Goal: Information Seeking & Learning: Learn about a topic

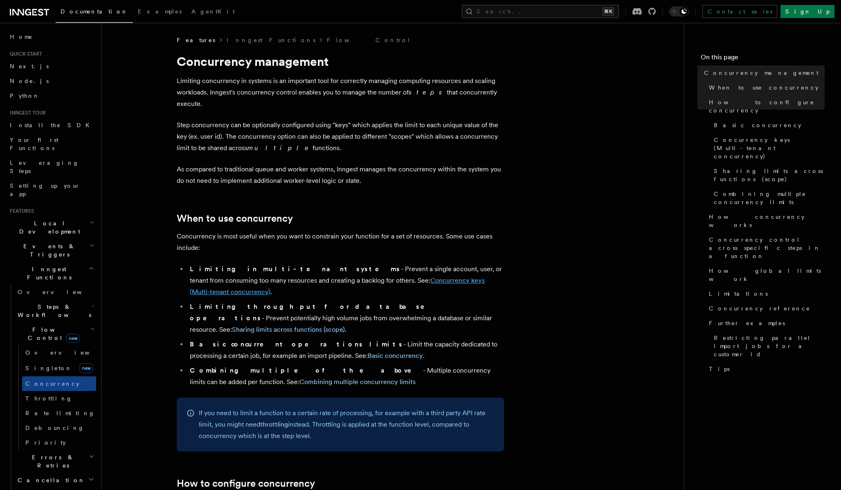
click at [352, 276] on link "Concurrency keys (Multi-tenant concurrency)" at bounding box center [337, 285] width 295 height 19
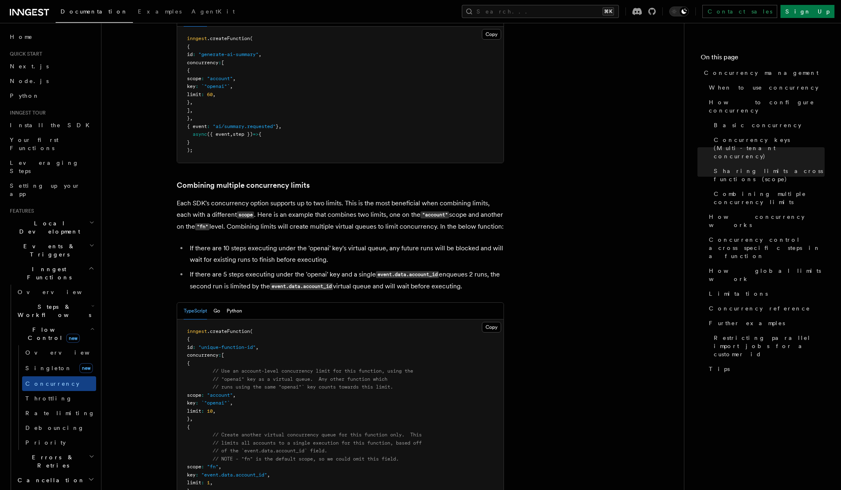
scroll to position [1144, 0]
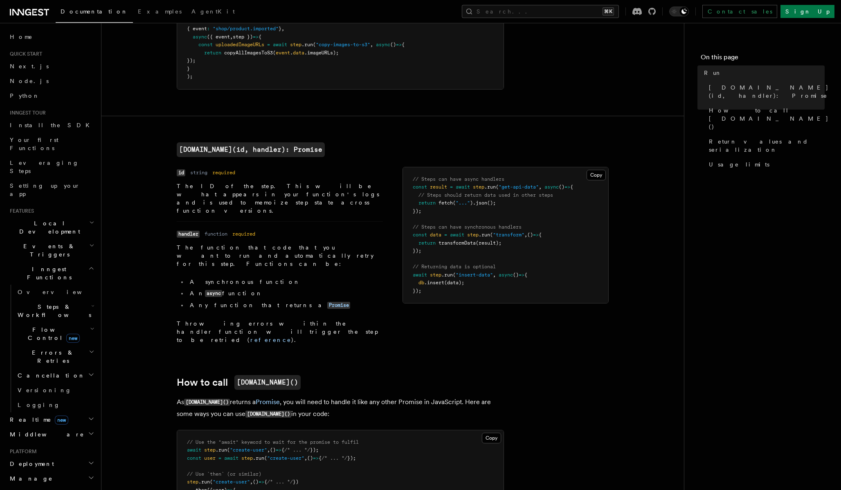
scroll to position [108, 0]
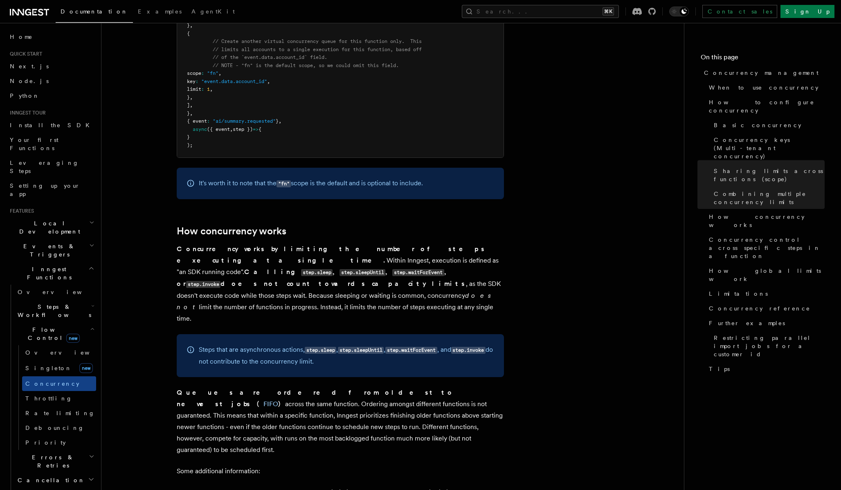
scroll to position [1613, 0]
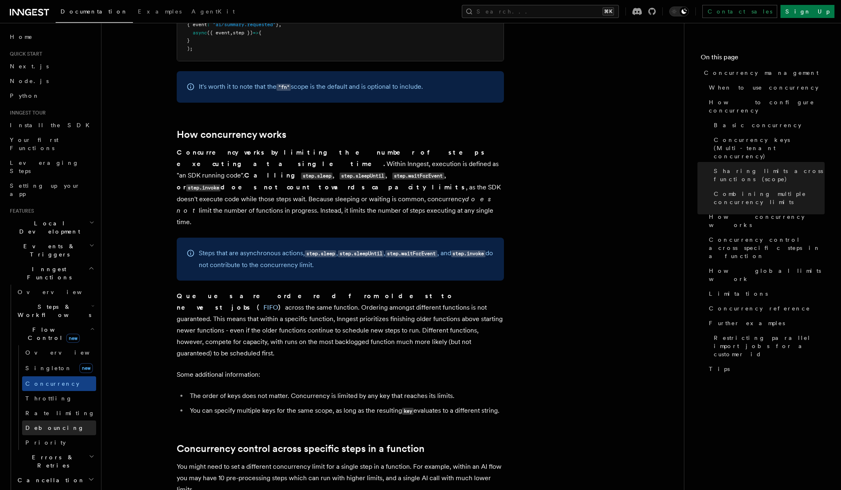
click at [65, 420] on link "Debouncing" at bounding box center [59, 427] width 74 height 15
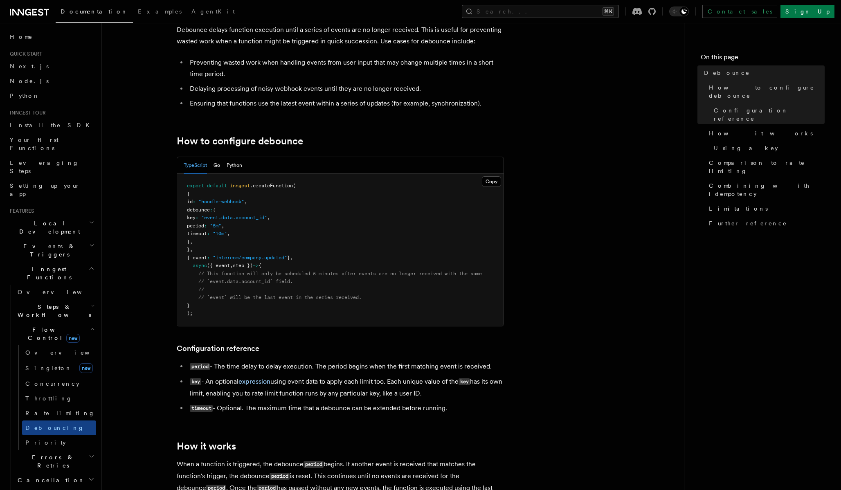
scroll to position [55, 0]
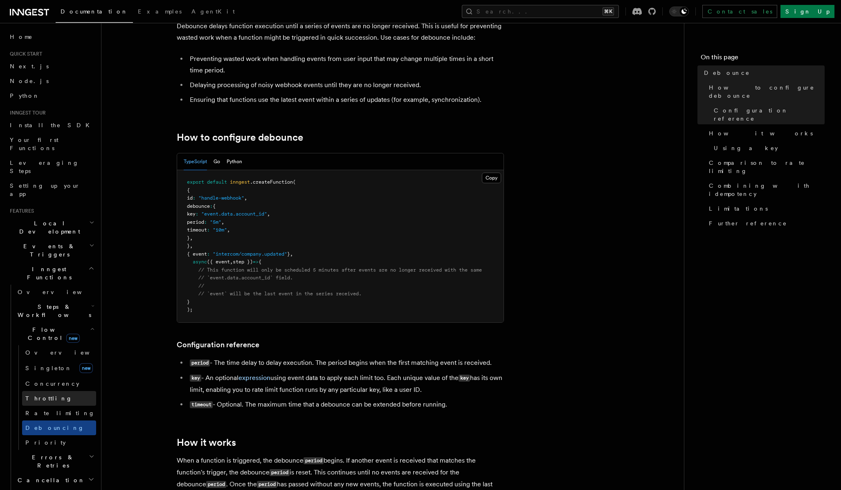
click at [62, 391] on link "Throttling" at bounding box center [59, 398] width 74 height 15
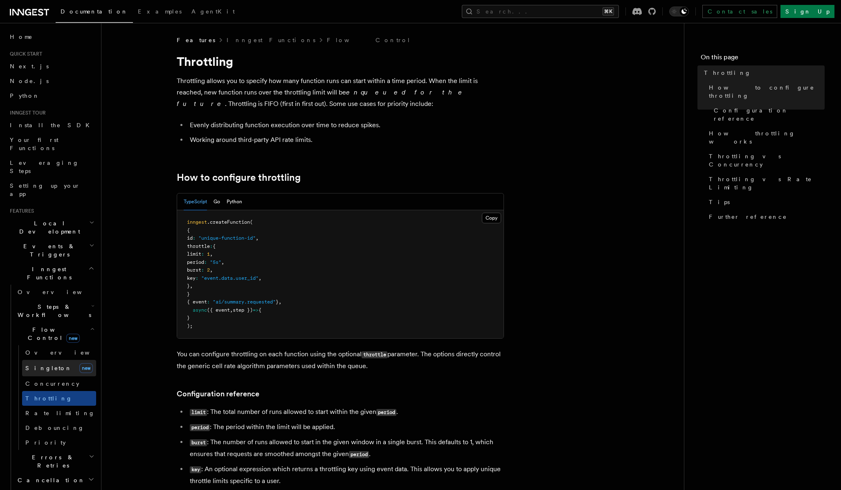
click at [52, 360] on link "Singleton new" at bounding box center [59, 368] width 74 height 16
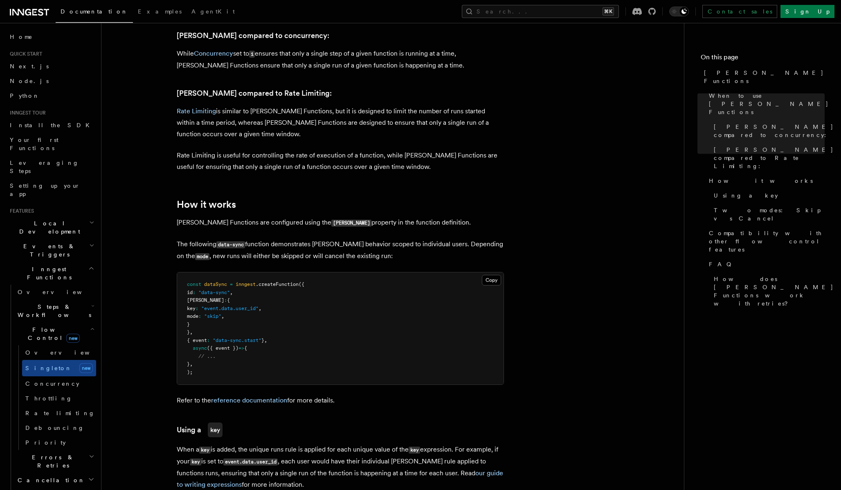
scroll to position [430, 0]
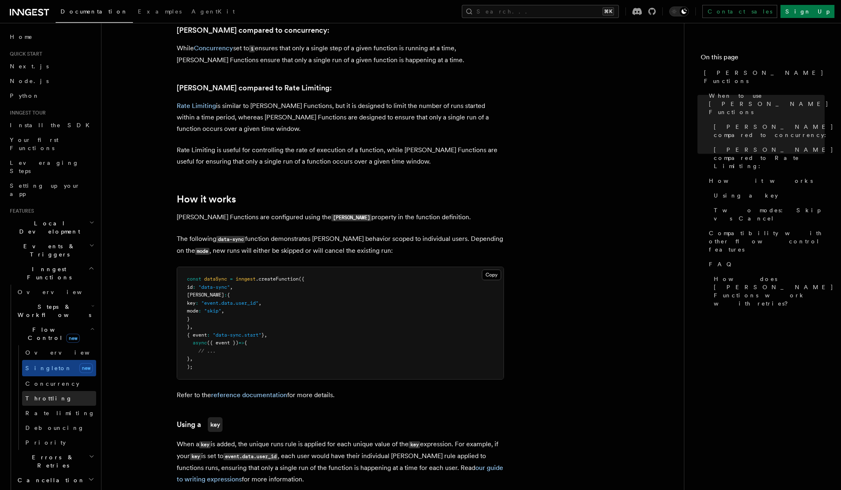
click at [51, 391] on link "Throttling" at bounding box center [59, 398] width 74 height 15
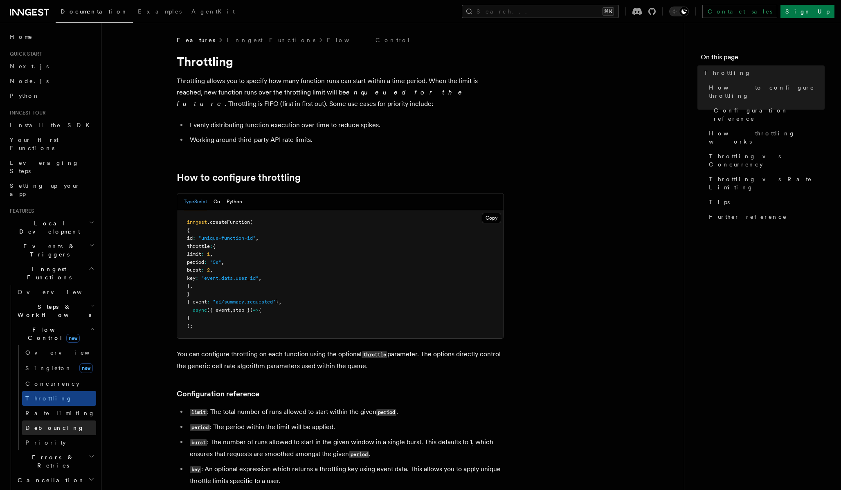
click at [56, 424] on span "Debouncing" at bounding box center [54, 427] width 59 height 7
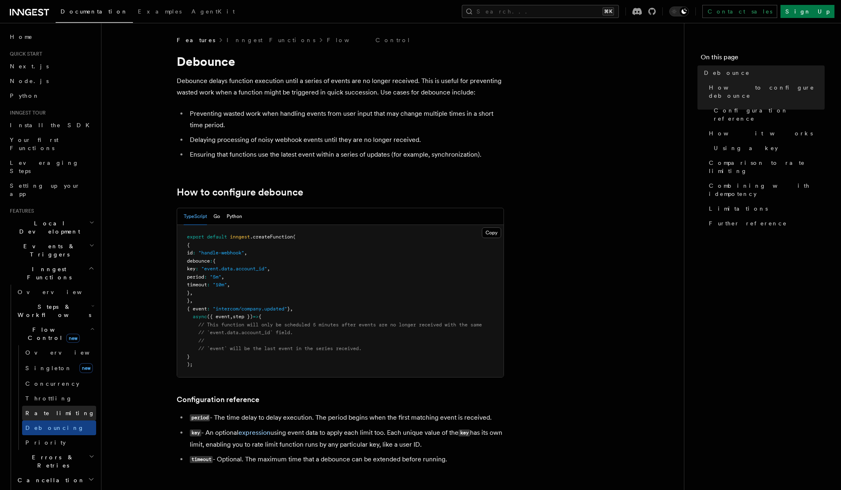
click at [61, 406] on link "Rate limiting" at bounding box center [59, 413] width 74 height 15
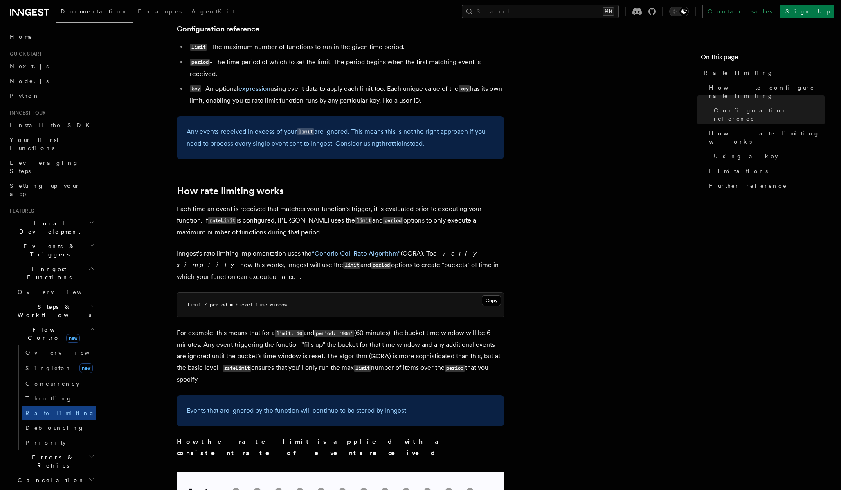
scroll to position [674, 0]
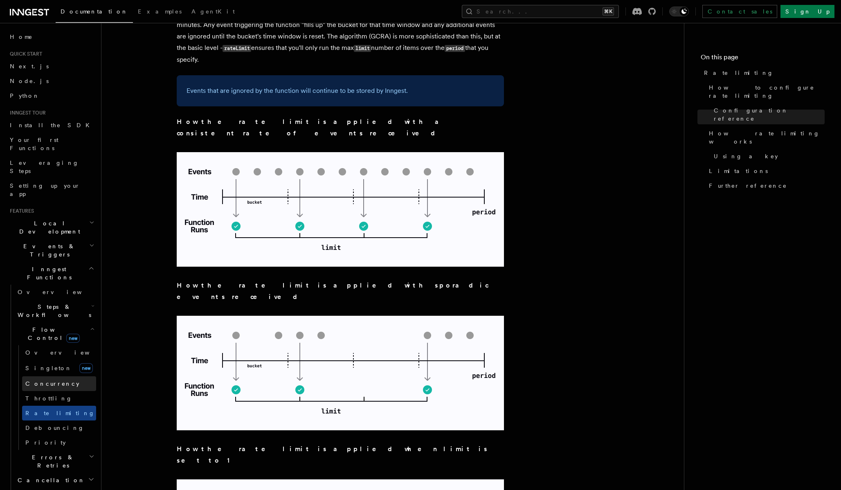
click at [52, 380] on span "Concurrency" at bounding box center [52, 383] width 54 height 7
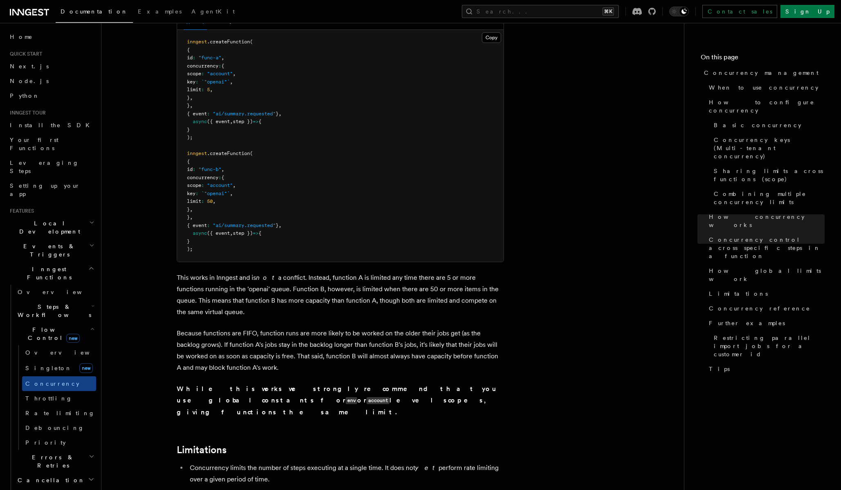
scroll to position [2277, 0]
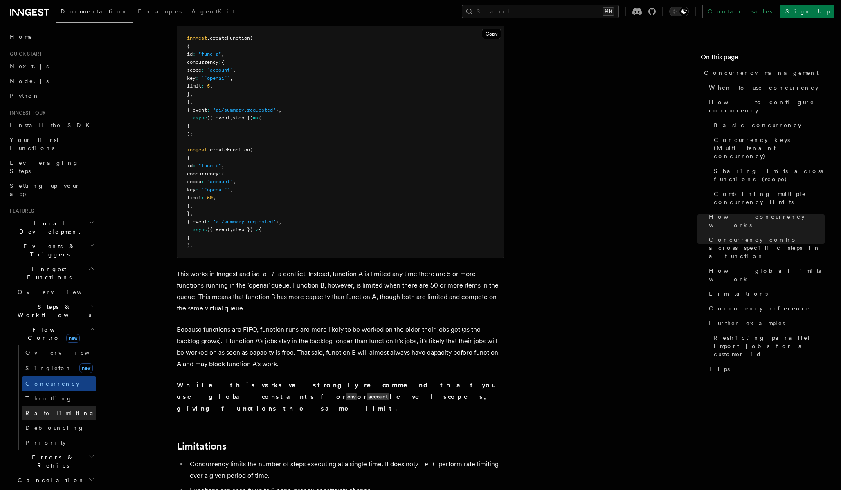
click at [51, 406] on link "Rate limiting" at bounding box center [59, 413] width 74 height 15
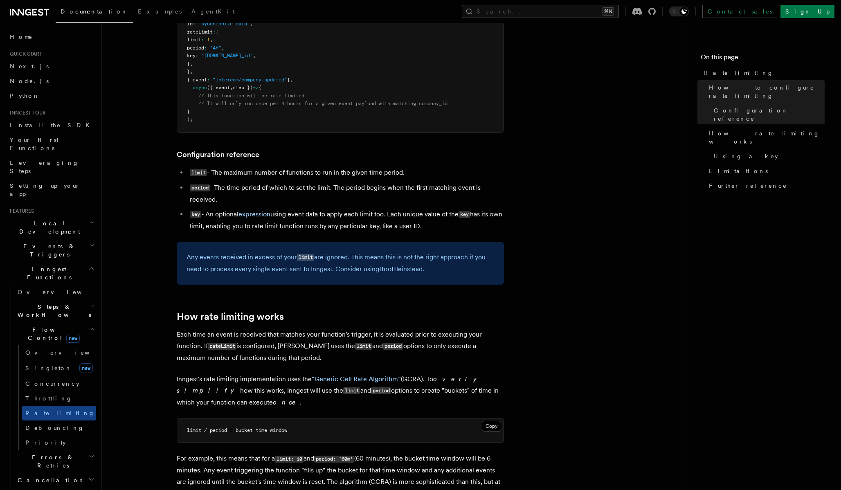
scroll to position [230, 0]
click at [55, 424] on span "Debouncing" at bounding box center [54, 427] width 59 height 7
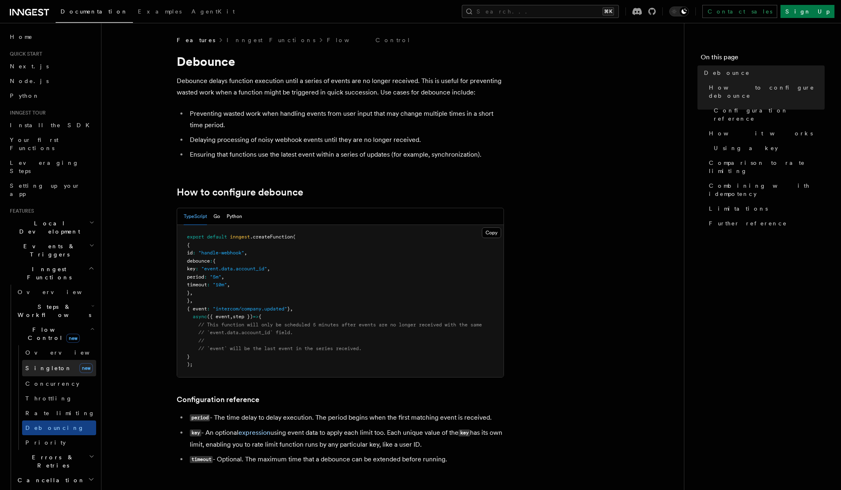
click at [52, 360] on link "Singleton new" at bounding box center [59, 368] width 74 height 16
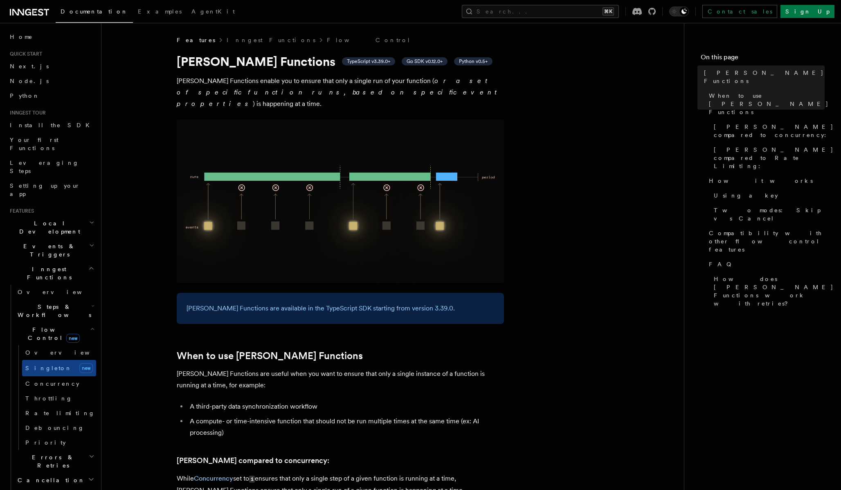
scroll to position [1282, 0]
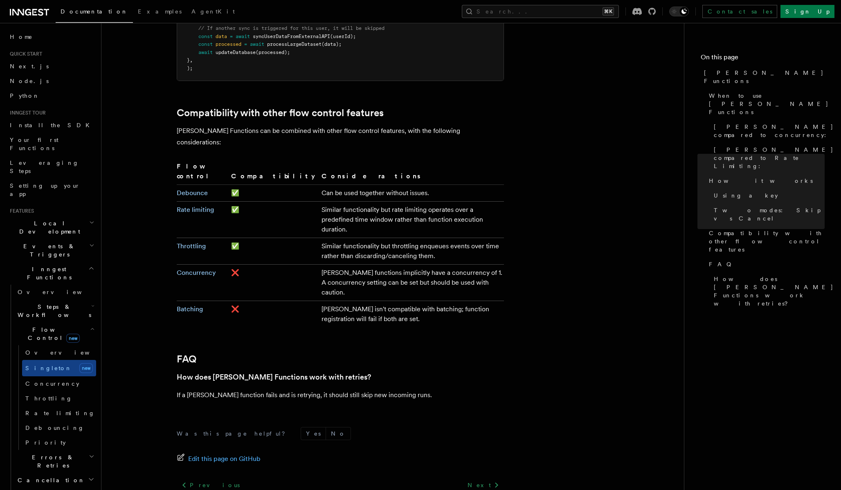
click at [49, 453] on span "Errors & Retries" at bounding box center [51, 461] width 74 height 16
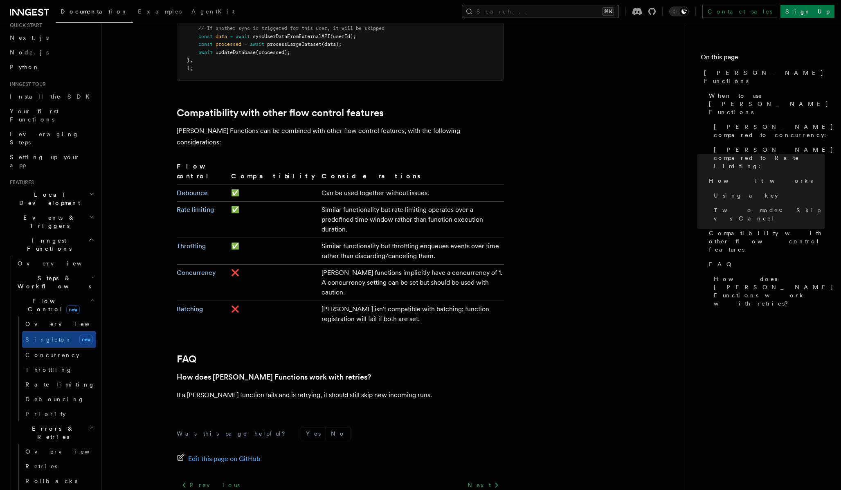
scroll to position [35, 0]
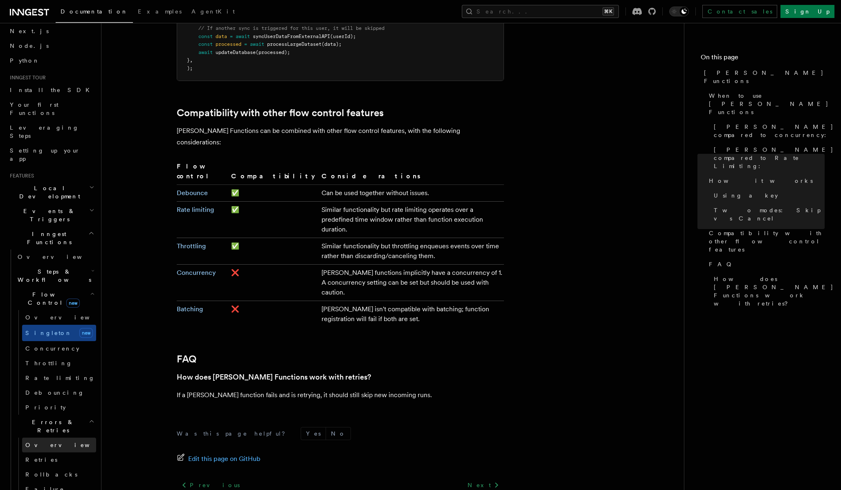
click at [59, 437] on link "Overview" at bounding box center [59, 444] width 74 height 15
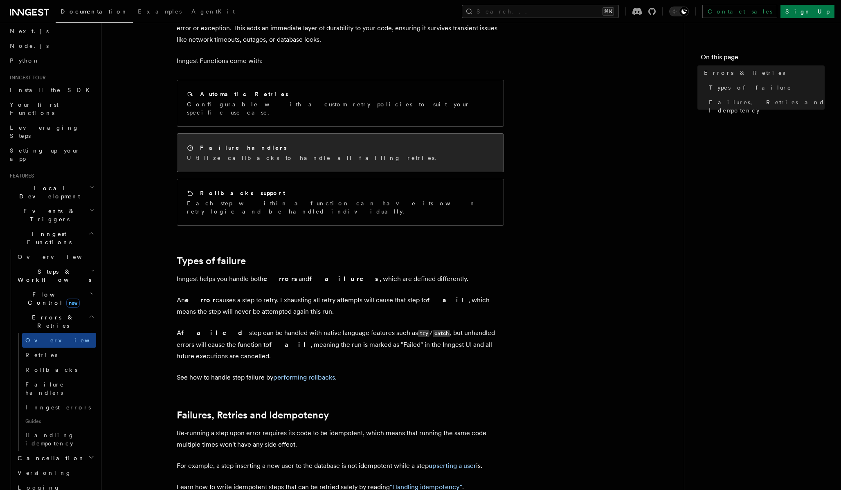
scroll to position [213, 0]
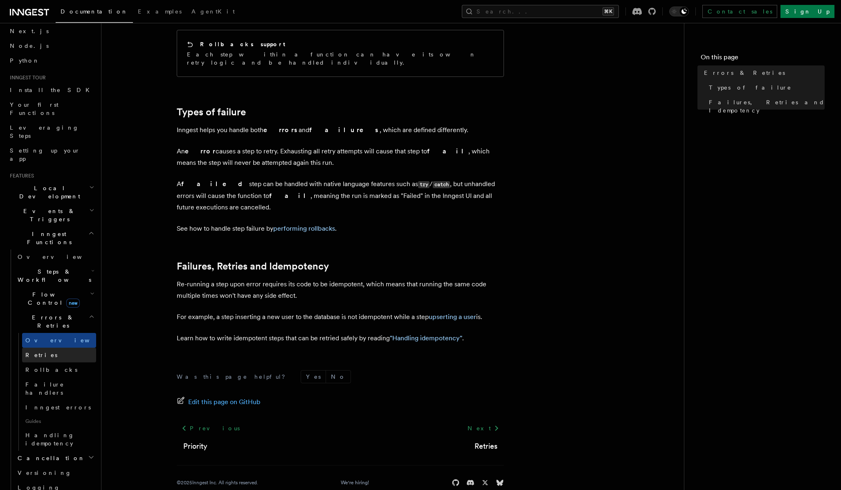
click at [63, 348] on link "Retries" at bounding box center [59, 355] width 74 height 15
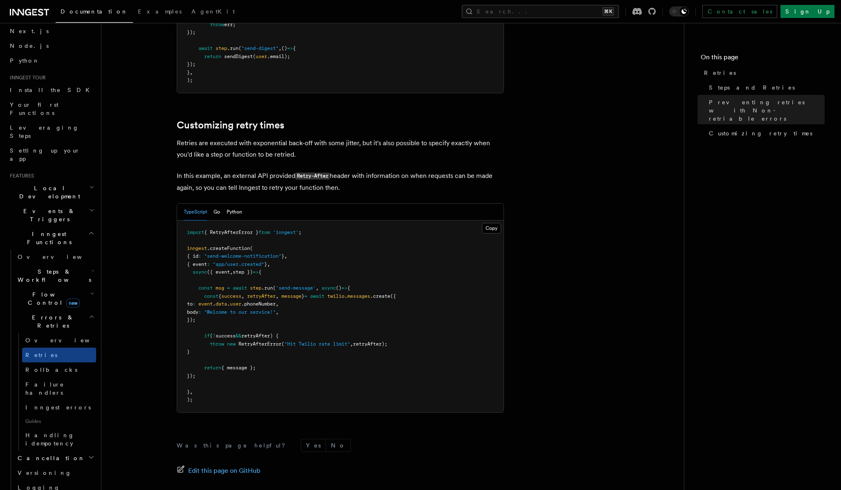
scroll to position [1055, 0]
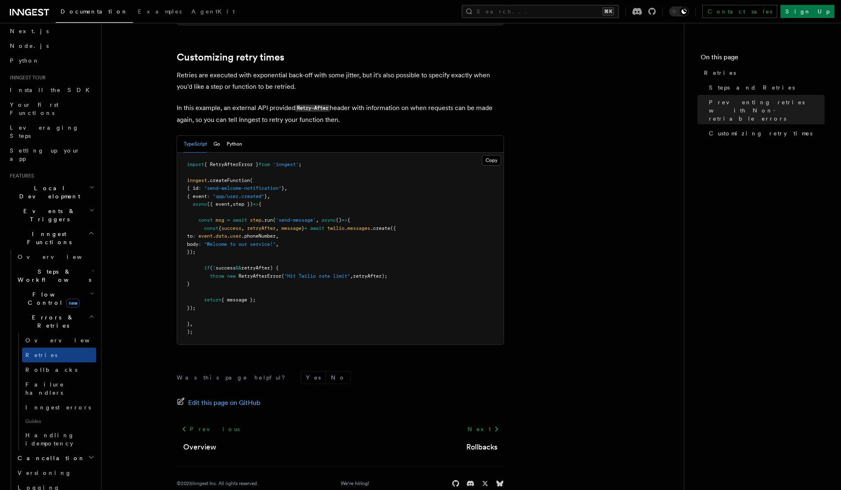
click at [34, 290] on span "Flow Control new" at bounding box center [52, 298] width 76 height 16
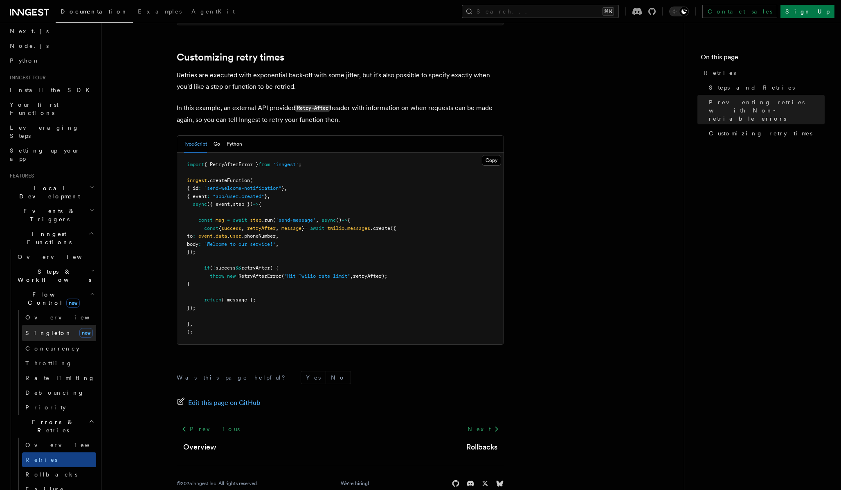
click at [58, 325] on link "Singleton new" at bounding box center [59, 333] width 74 height 16
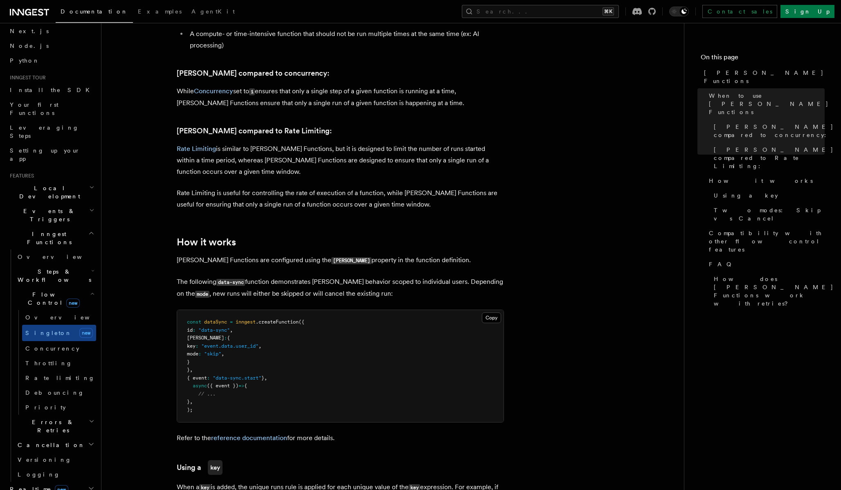
scroll to position [501, 0]
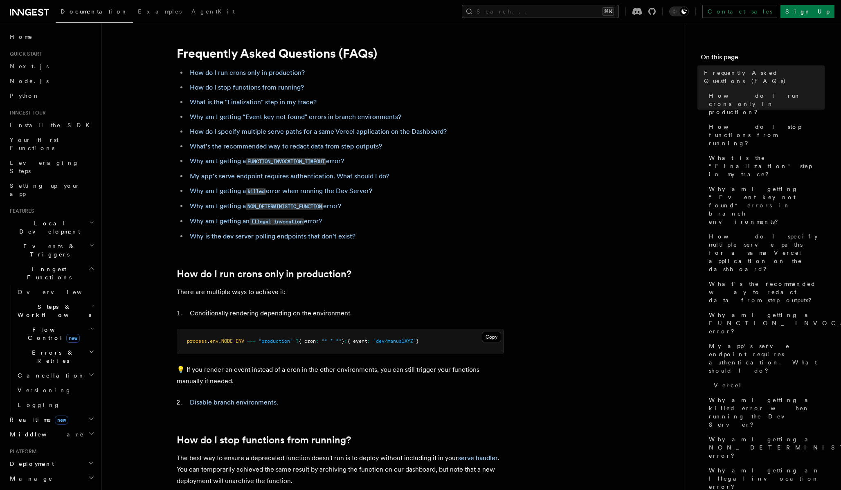
click at [339, 145] on link "What's the recommended way to redact data from step outputs?" at bounding box center [286, 146] width 192 height 8
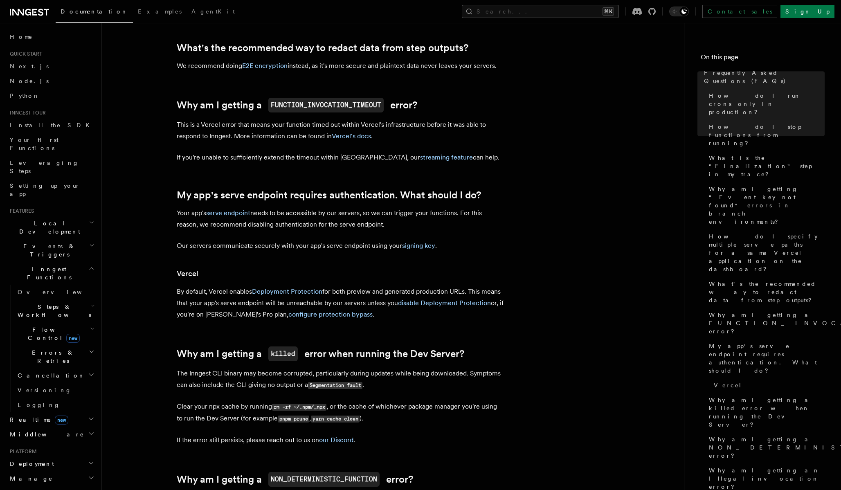
scroll to position [817, 0]
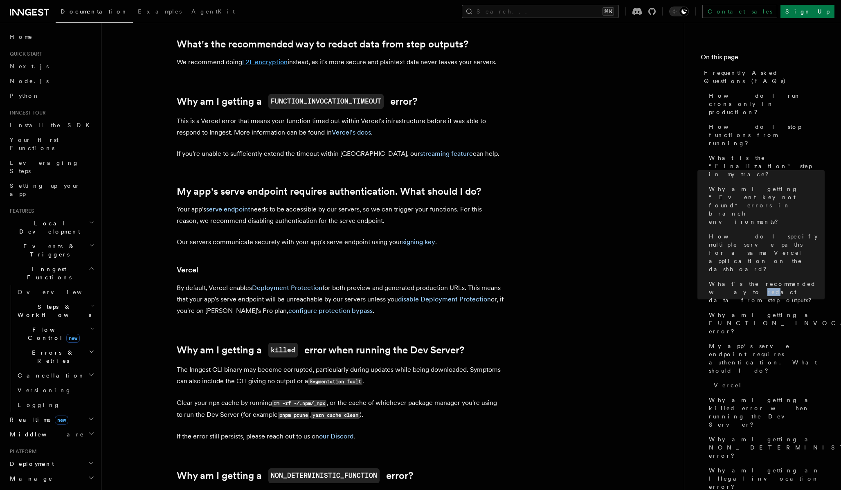
click at [267, 64] on link "E2E encryption" at bounding box center [264, 62] width 45 height 8
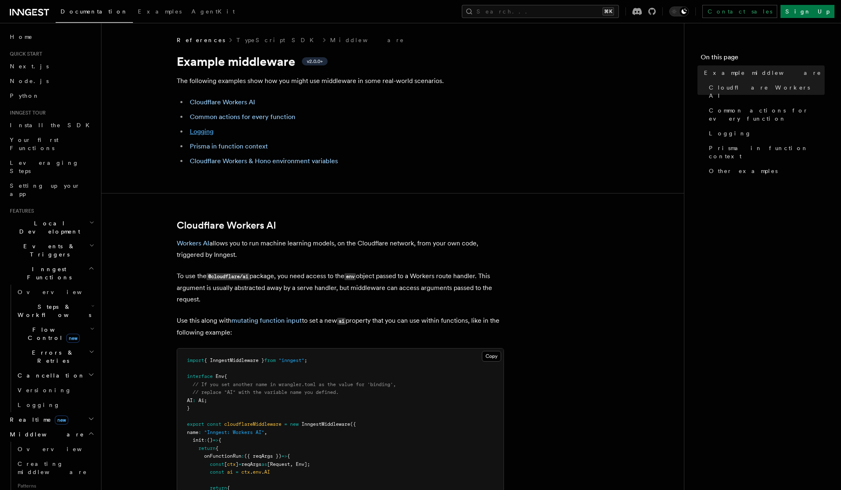
click at [204, 129] on link "Logging" at bounding box center [202, 132] width 24 height 8
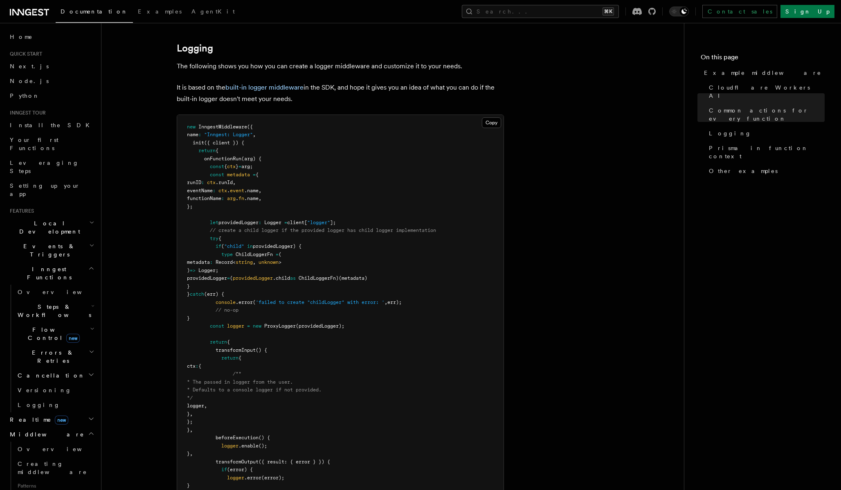
scroll to position [1578, 0]
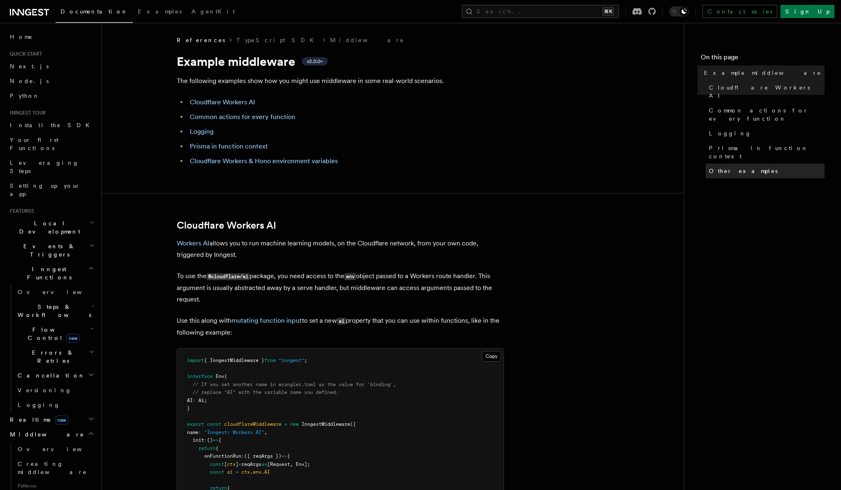
click at [733, 167] on span "Other examples" at bounding box center [743, 171] width 69 height 8
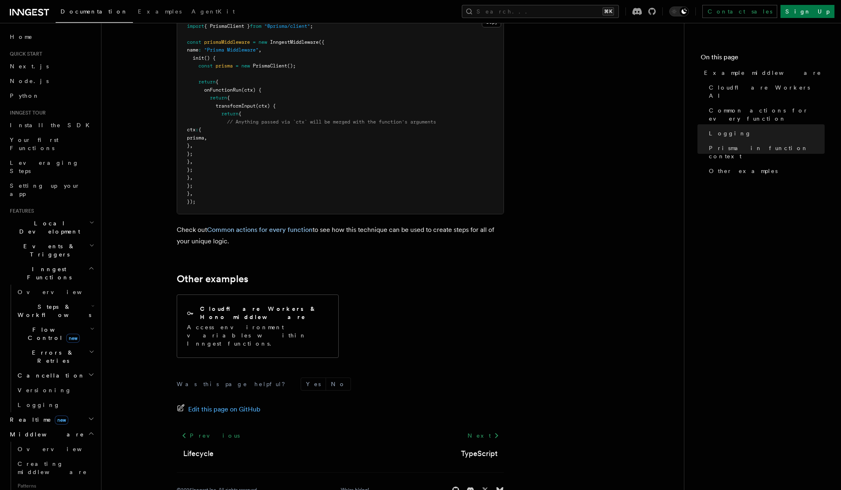
scroll to position [2393, 0]
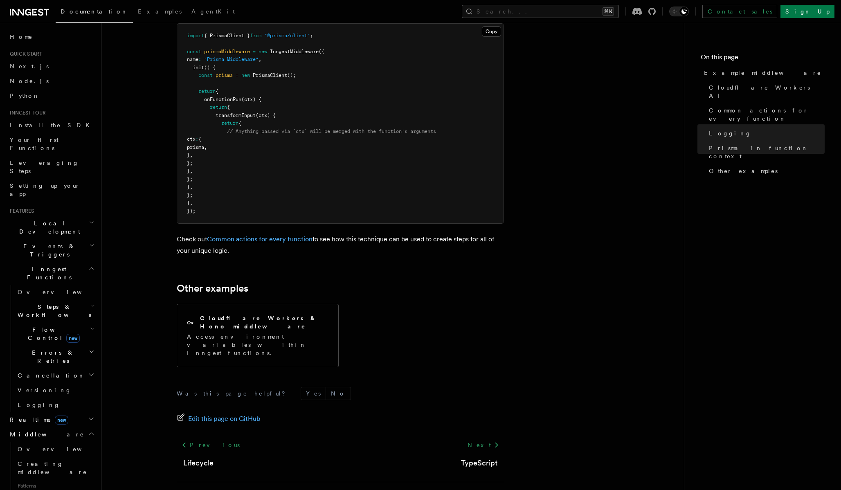
click at [283, 238] on link "Common actions for every function" at bounding box center [259, 239] width 105 height 8
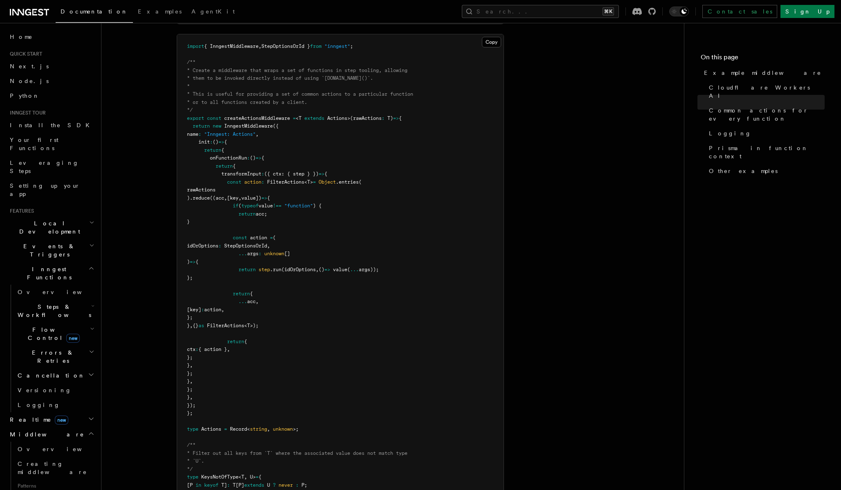
scroll to position [975, 0]
